Goal: Information Seeking & Learning: Learn about a topic

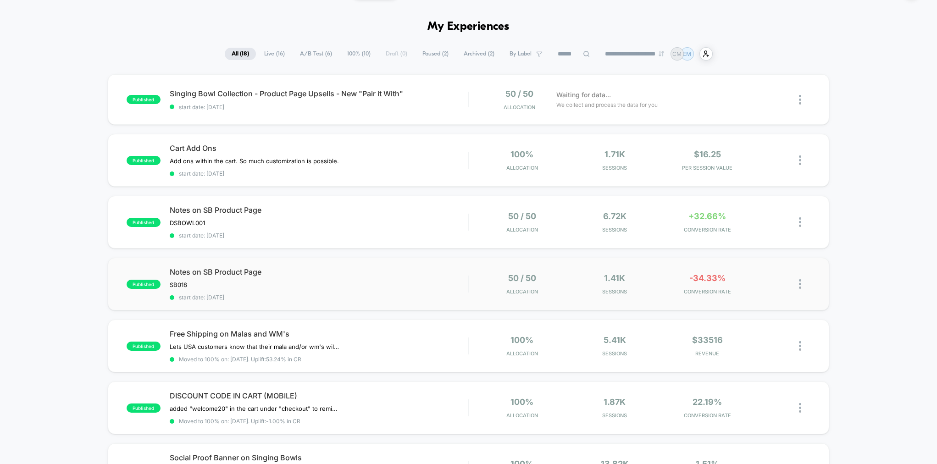
scroll to position [25, 0]
click at [412, 275] on span "Notes on SB Product Page" at bounding box center [319, 272] width 299 height 9
